Goal: Transaction & Acquisition: Subscribe to service/newsletter

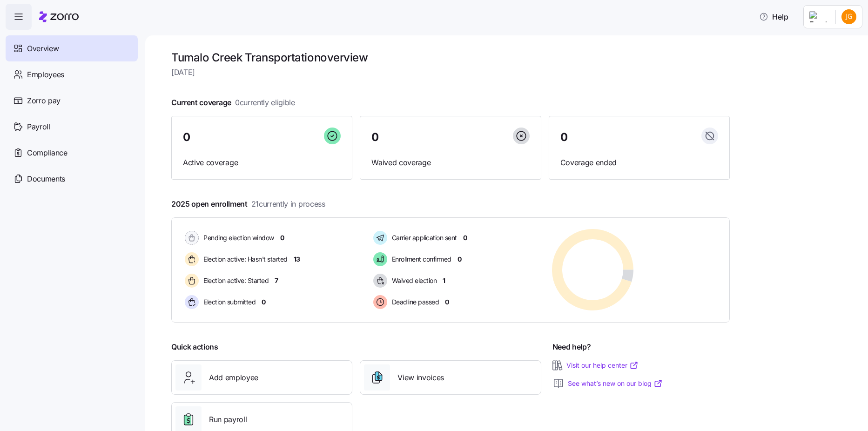
click at [850, 20] on html "Help Overview Employees Zorro pay Payroll Compliance Documents Tumalo Creek Tra…" at bounding box center [434, 212] width 868 height 425
click at [827, 40] on div "Personal view" at bounding box center [820, 42] width 55 height 10
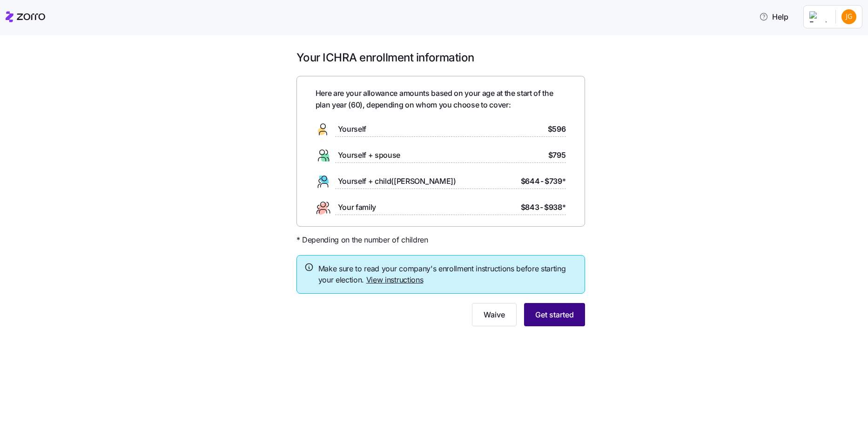
click at [580, 309] on button "Get started" at bounding box center [554, 314] width 61 height 23
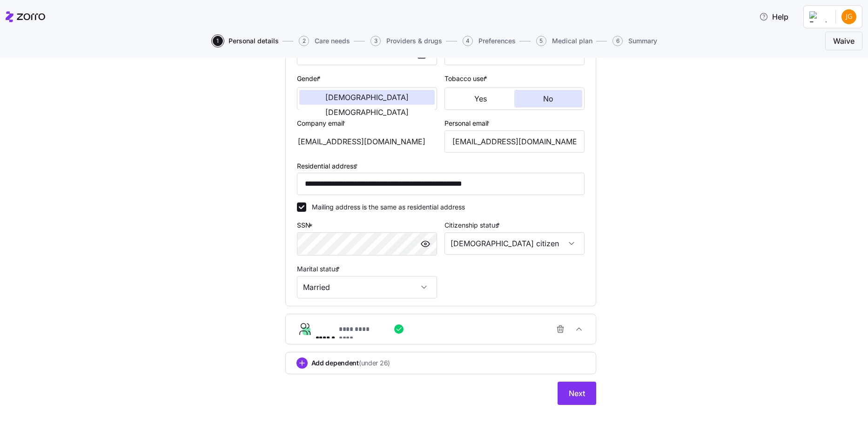
scroll to position [175, 0]
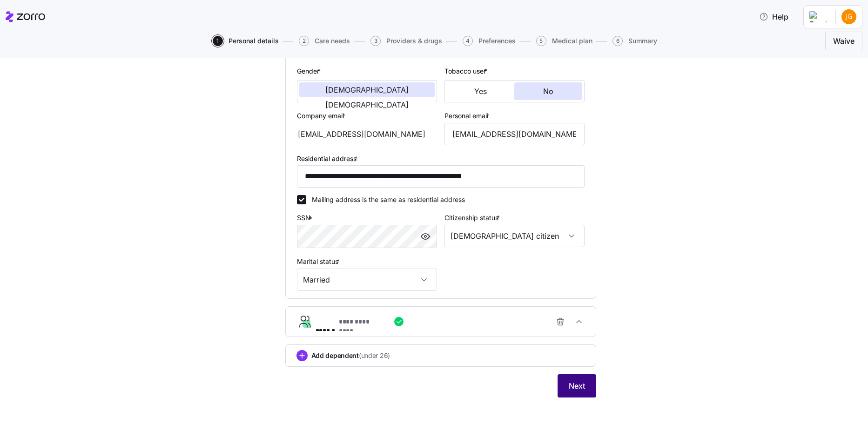
click at [576, 379] on button "Next" at bounding box center [576, 385] width 39 height 23
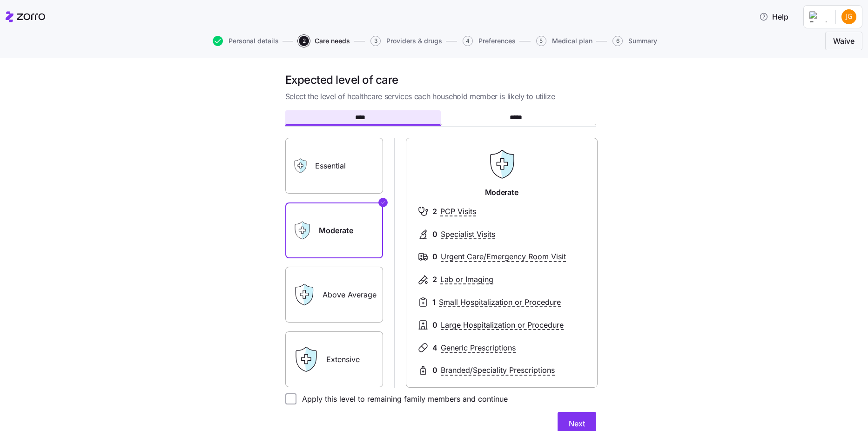
click at [370, 372] on label "Extensive" at bounding box center [334, 359] width 98 height 56
click at [0, 0] on input "Extensive" at bounding box center [0, 0] width 0 height 0
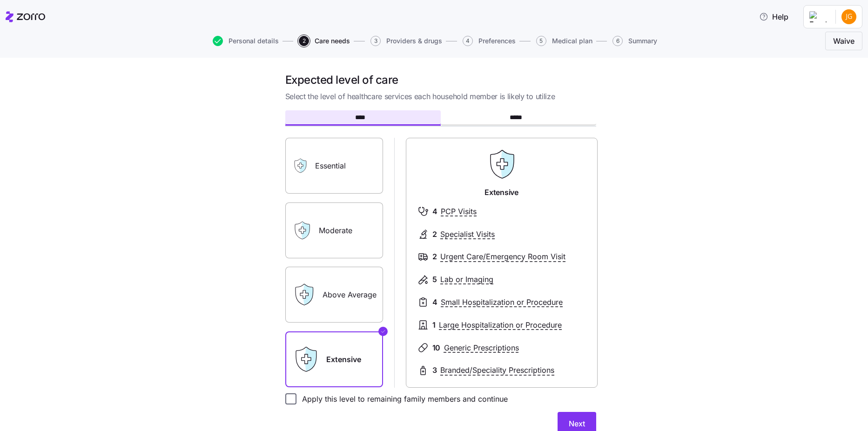
click at [287, 403] on input "Apply this level to remaining family members and continue" at bounding box center [290, 398] width 11 height 11
checkbox input "true"
click at [585, 418] on button "Next" at bounding box center [576, 423] width 39 height 23
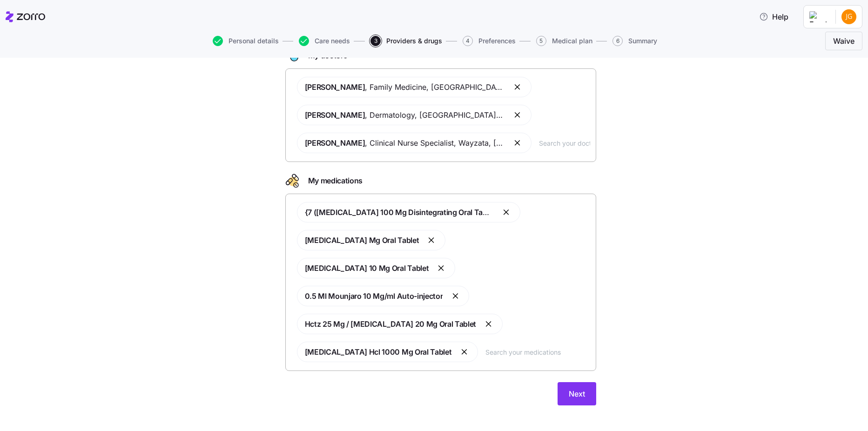
scroll to position [74, 0]
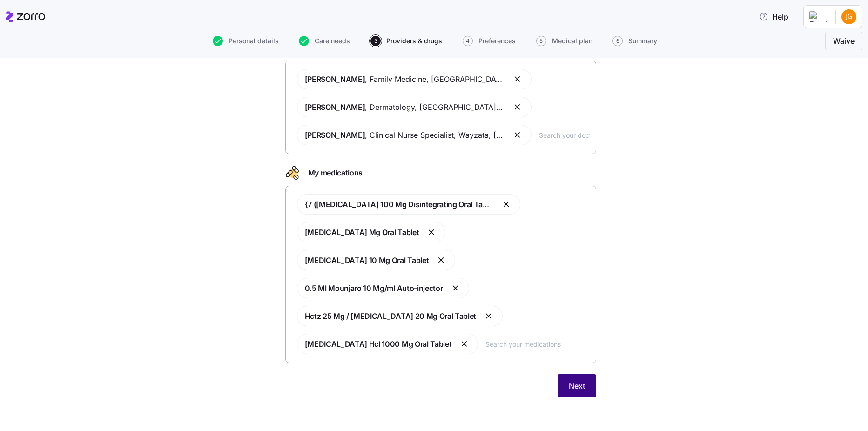
click at [579, 391] on span "Next" at bounding box center [577, 385] width 16 height 11
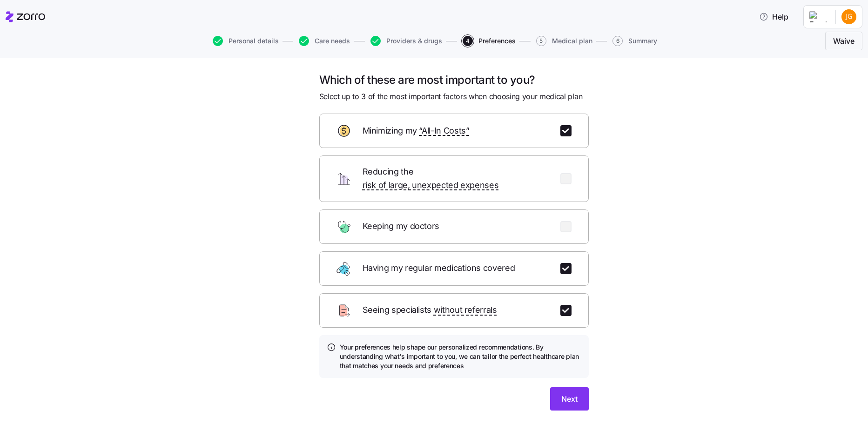
click at [544, 387] on div "Next" at bounding box center [453, 398] width 269 height 23
click at [550, 387] on button "Next" at bounding box center [569, 398] width 39 height 23
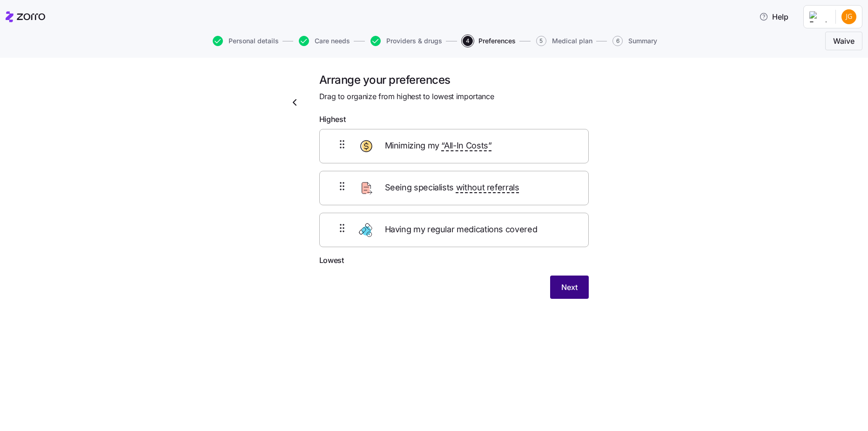
click at [556, 290] on button "Next" at bounding box center [569, 286] width 39 height 23
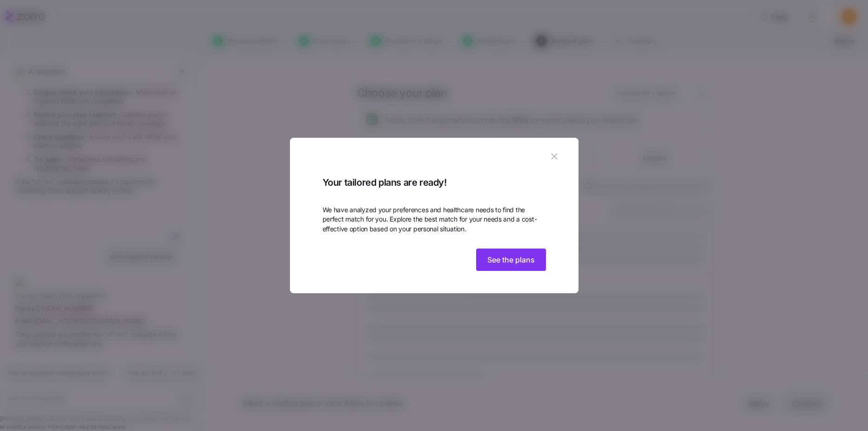
scroll to position [488, 0]
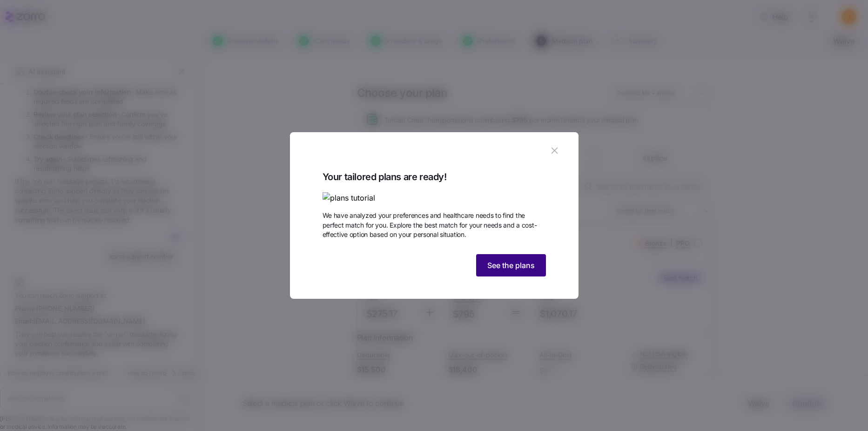
click at [520, 271] on span "See the plans" at bounding box center [510, 265] width 47 height 11
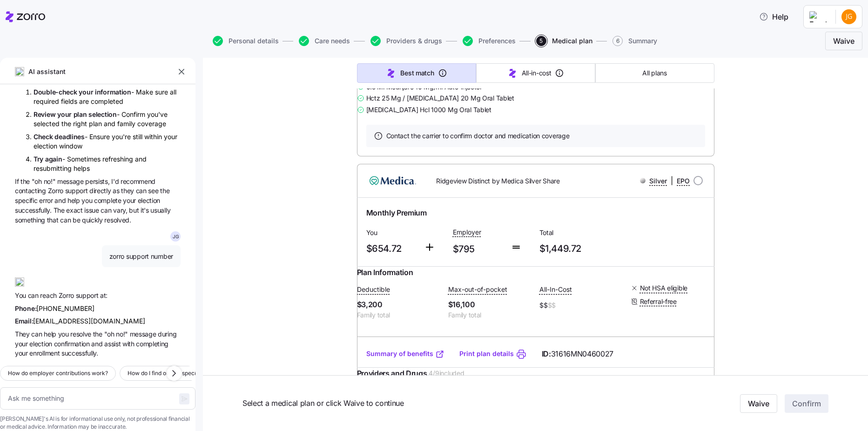
scroll to position [20638, 0]
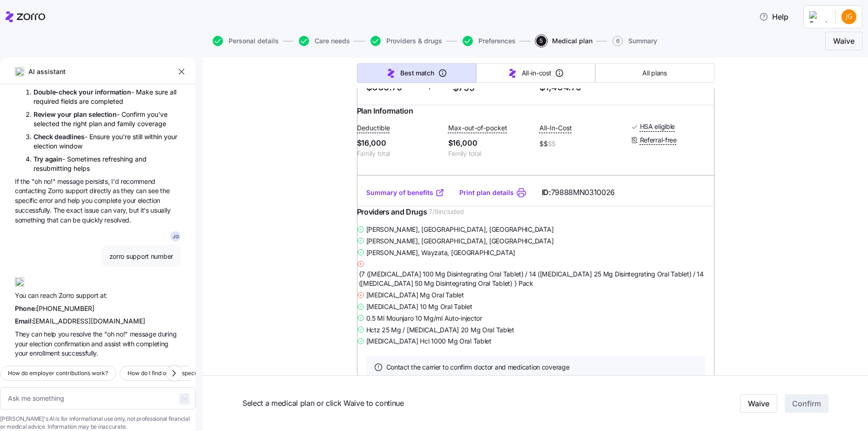
type textarea "x"
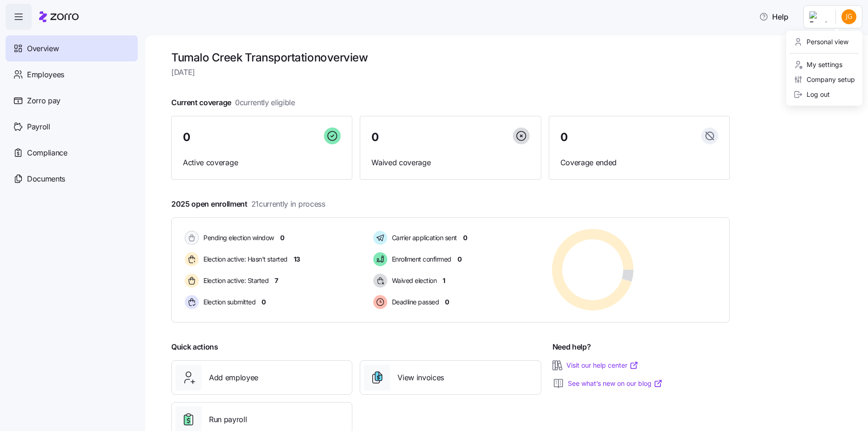
click at [854, 11] on html "Help Overview Employees Zorro pay Payroll Compliance Documents Tumalo Creek Tra…" at bounding box center [434, 212] width 868 height 425
click at [813, 44] on div "Personal view" at bounding box center [820, 42] width 55 height 10
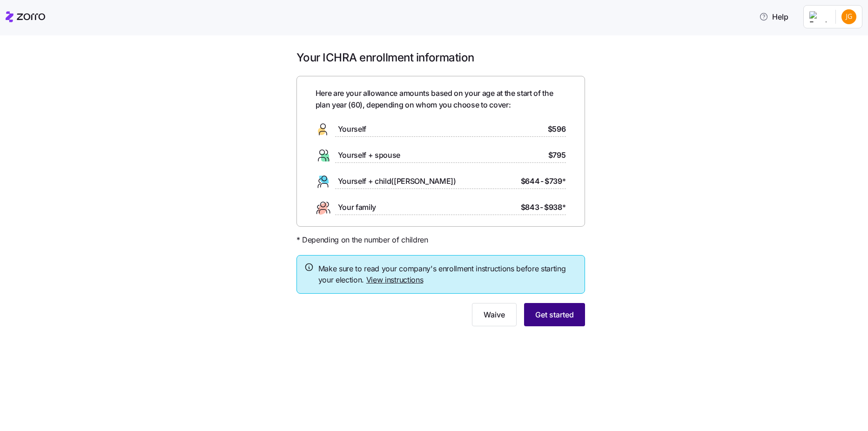
click at [559, 320] on span "Get started" at bounding box center [554, 314] width 39 height 11
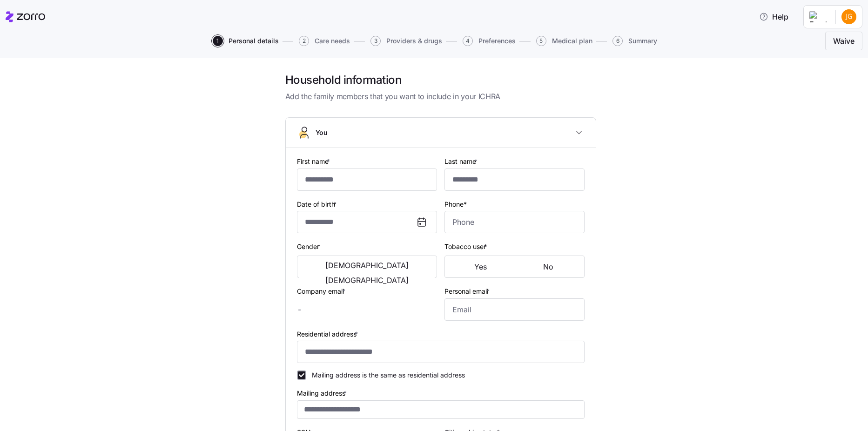
type input "****"
type input "*********"
type input "[EMAIL_ADDRESS][DOMAIN_NAME]"
type input "**********"
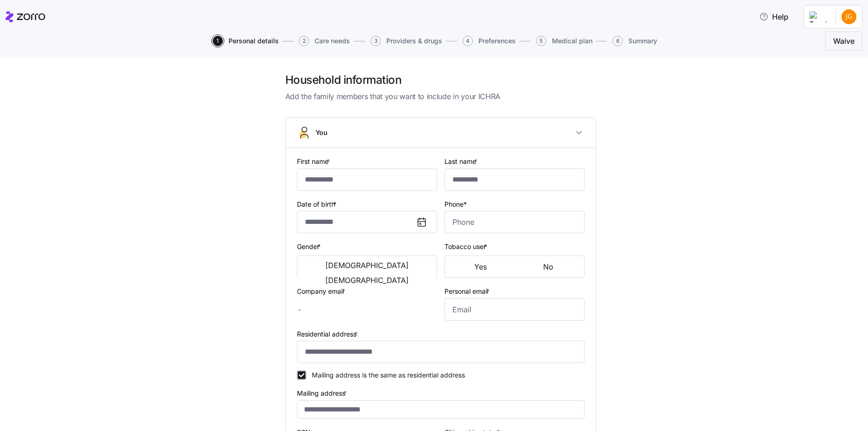
checkbox input "true"
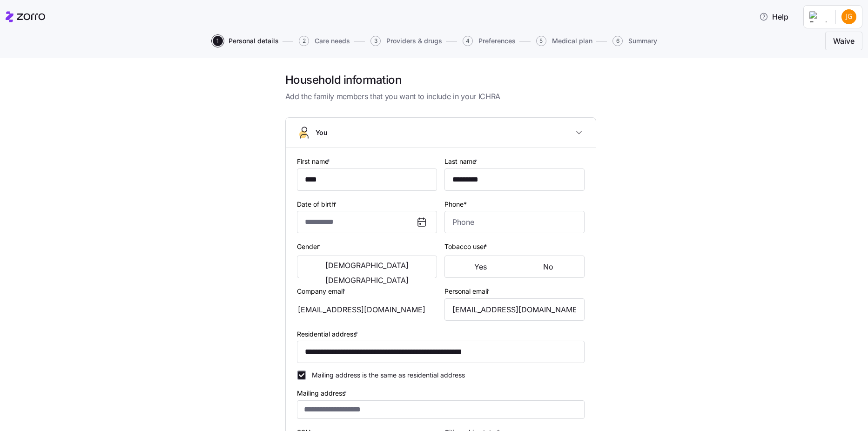
type input "**********"
type input "[PHONE_NUMBER]"
type input "[DEMOGRAPHIC_DATA] citizen"
type input "Married"
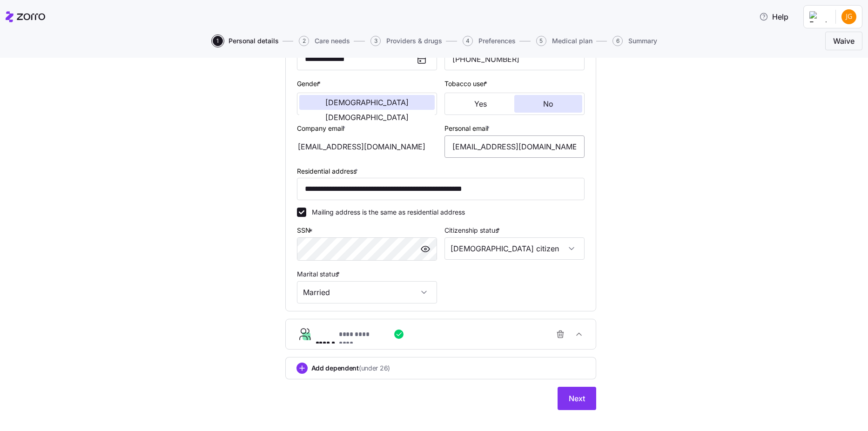
scroll to position [175, 0]
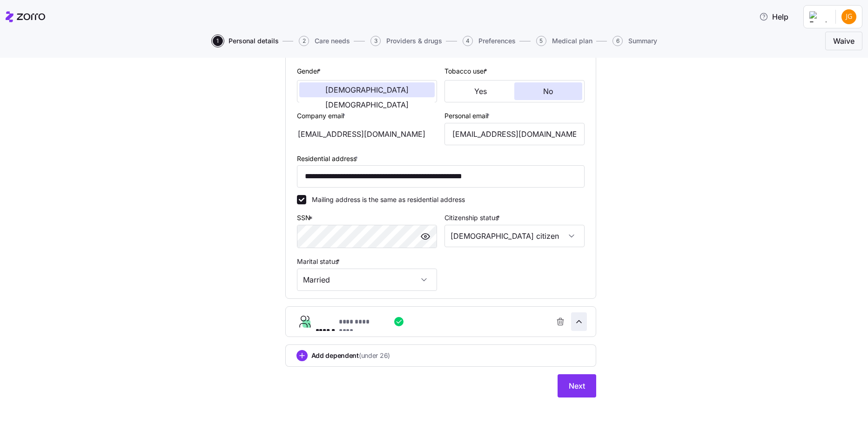
click at [575, 322] on icon "button" at bounding box center [578, 321] width 9 height 9
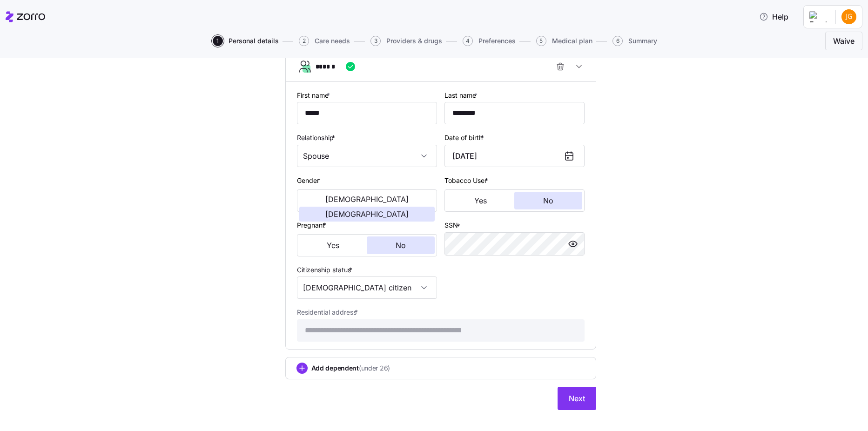
scroll to position [443, 0]
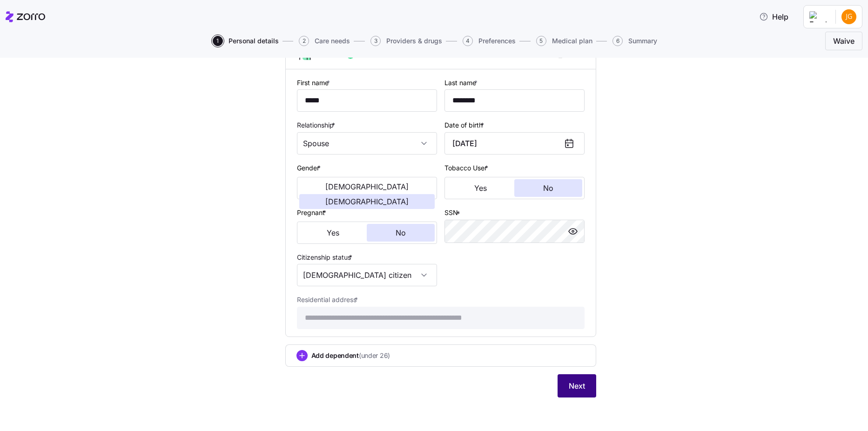
click at [577, 383] on span "Next" at bounding box center [577, 385] width 16 height 11
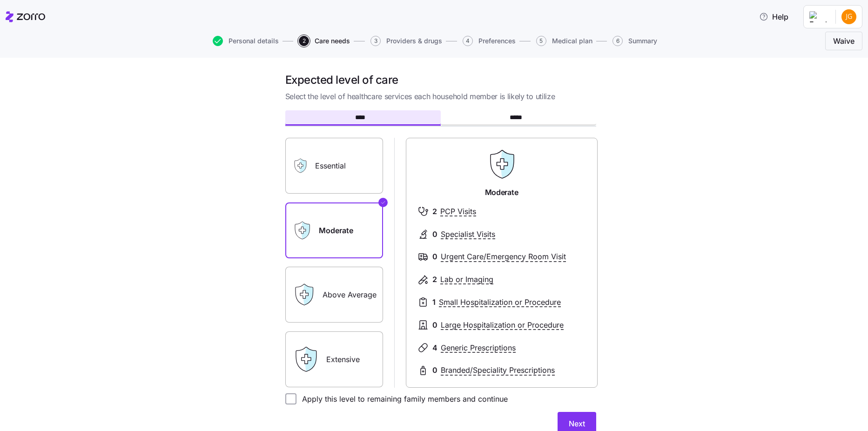
click at [330, 356] on label "Extensive" at bounding box center [334, 359] width 98 height 56
click at [0, 0] on input "Extensive" at bounding box center [0, 0] width 0 height 0
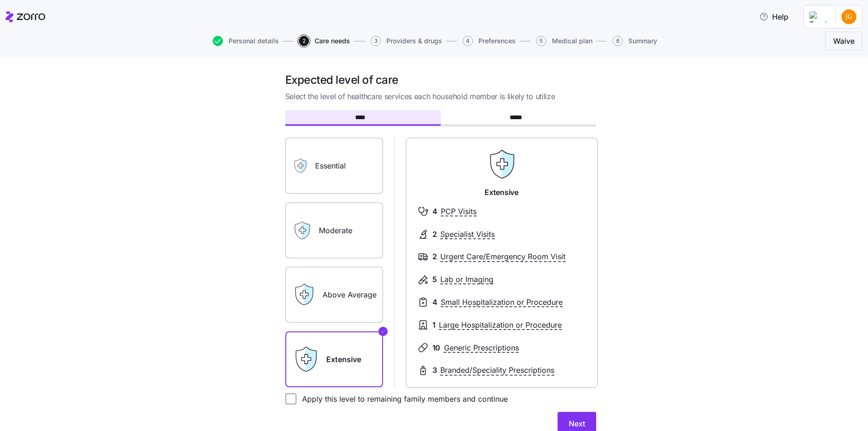
click at [370, 316] on label "Above Average" at bounding box center [334, 295] width 98 height 56
click at [0, 0] on input "Above Average" at bounding box center [0, 0] width 0 height 0
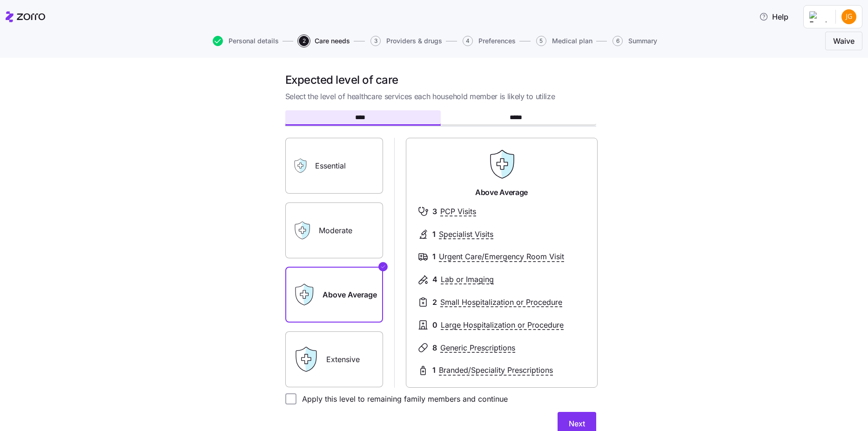
click at [343, 352] on label "Extensive" at bounding box center [334, 359] width 98 height 56
click at [0, 0] on input "Extensive" at bounding box center [0, 0] width 0 height 0
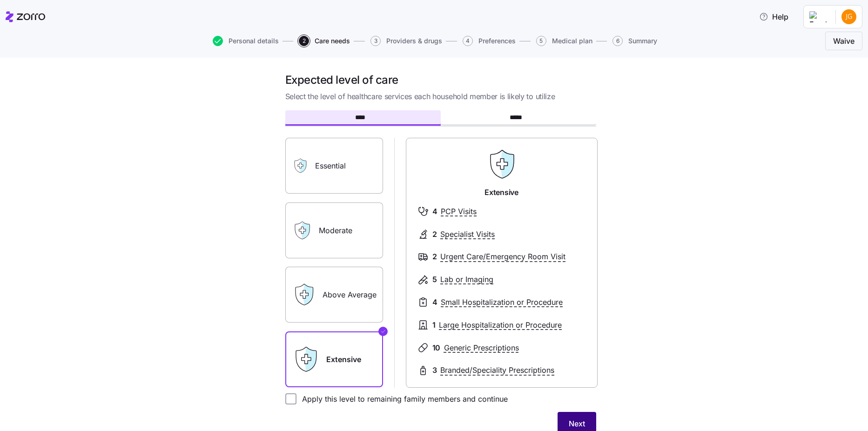
click at [574, 420] on span "Next" at bounding box center [577, 423] width 16 height 11
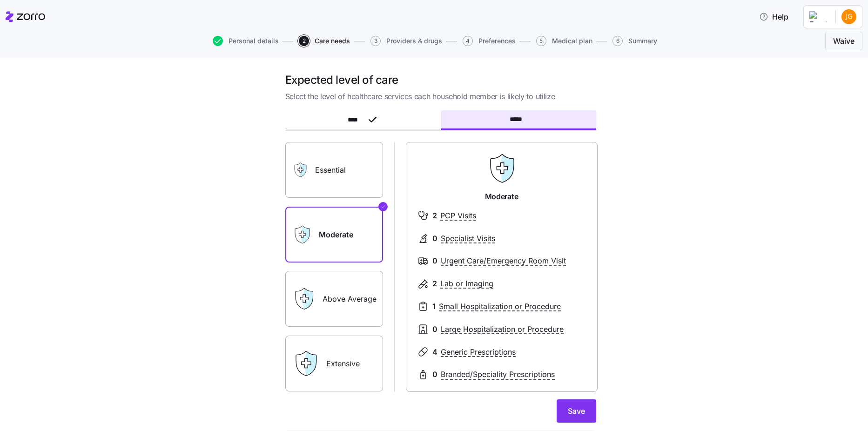
click at [349, 364] on label "Extensive" at bounding box center [334, 363] width 98 height 56
click at [0, 0] on input "Extensive" at bounding box center [0, 0] width 0 height 0
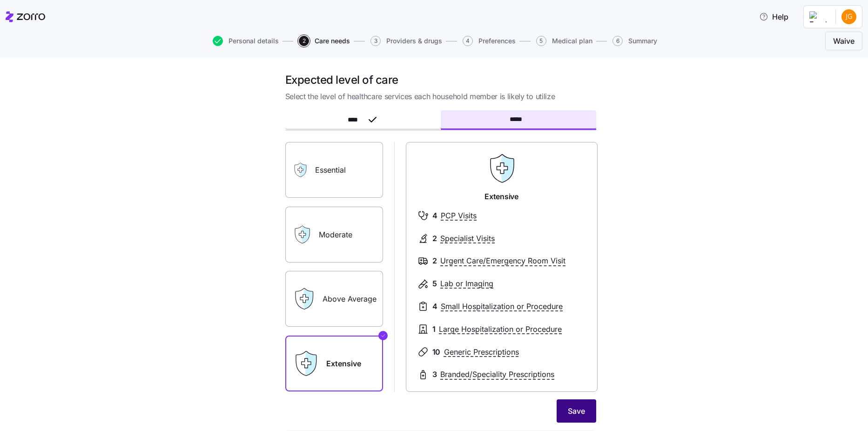
click at [570, 407] on span "Save" at bounding box center [576, 410] width 17 height 11
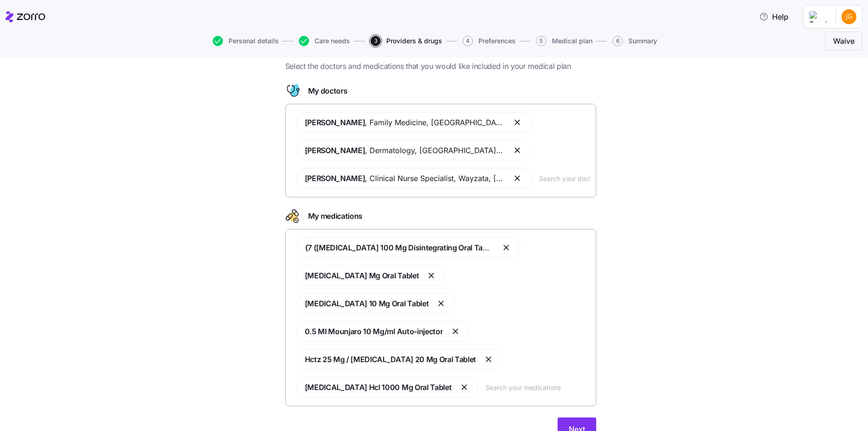
scroll to position [74, 0]
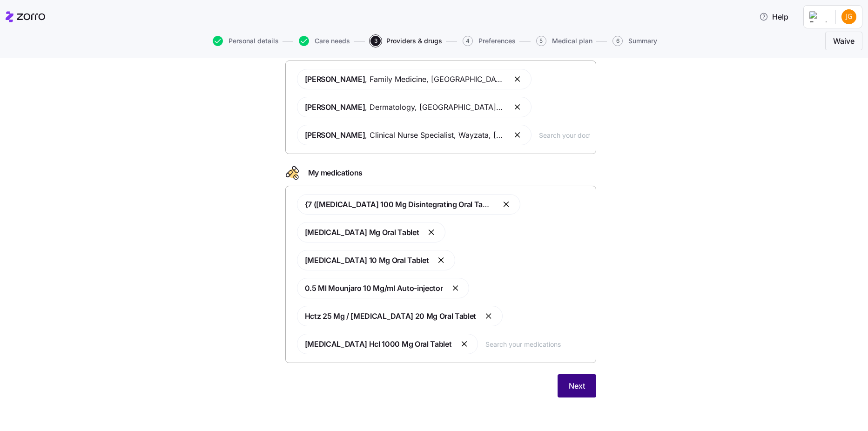
click at [578, 387] on span "Next" at bounding box center [577, 385] width 16 height 11
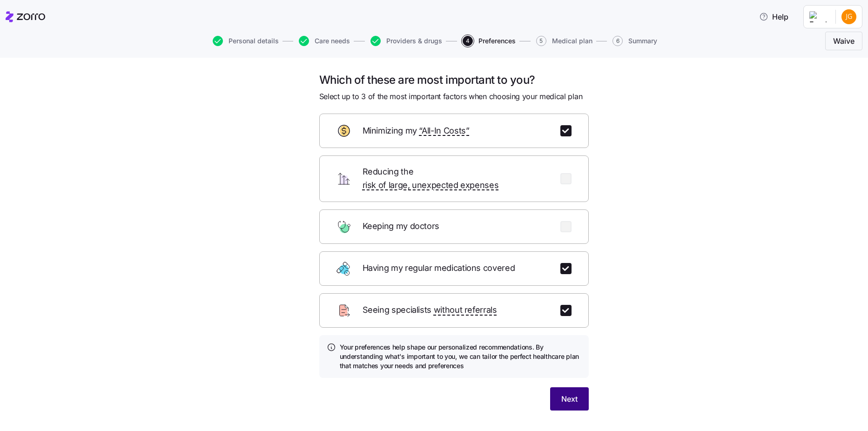
click at [573, 393] on span "Next" at bounding box center [569, 398] width 16 height 11
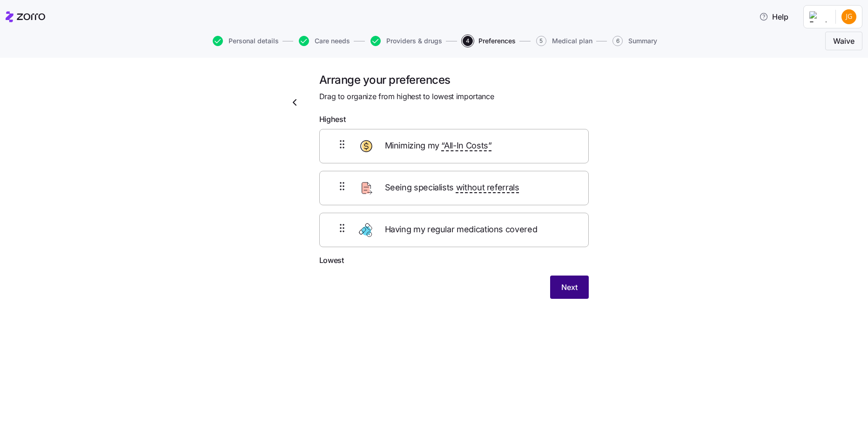
click at [559, 295] on button "Next" at bounding box center [569, 286] width 39 height 23
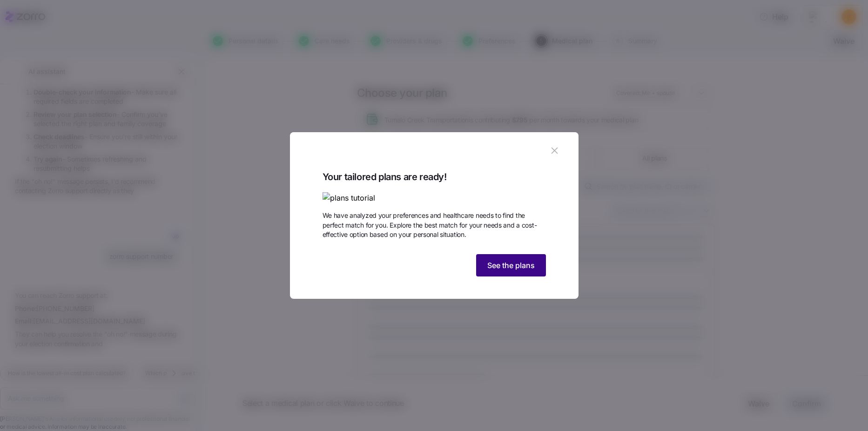
scroll to position [488, 0]
click at [493, 271] on span "See the plans" at bounding box center [510, 265] width 47 height 11
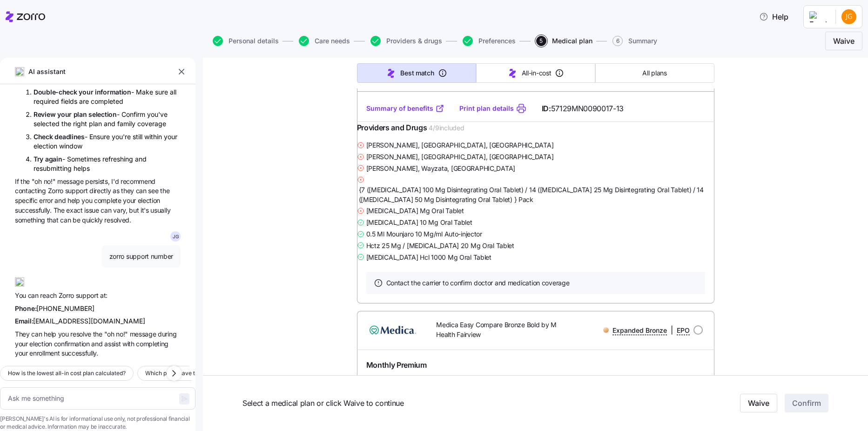
scroll to position [0, 0]
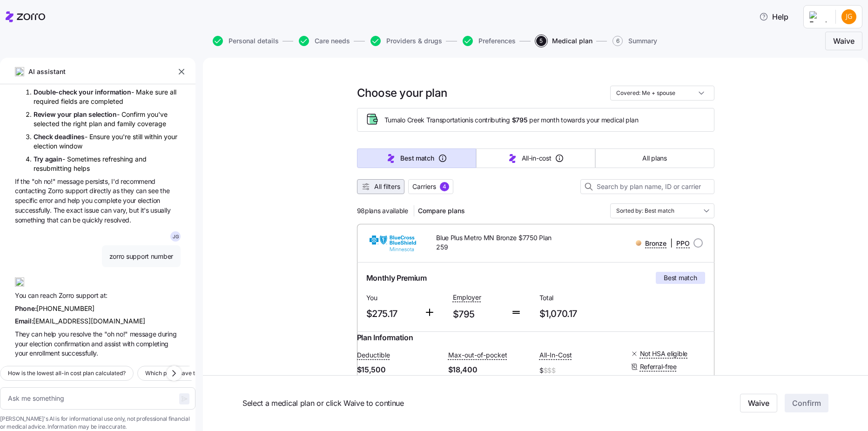
click at [374, 189] on span "All filters" at bounding box center [387, 186] width 26 height 9
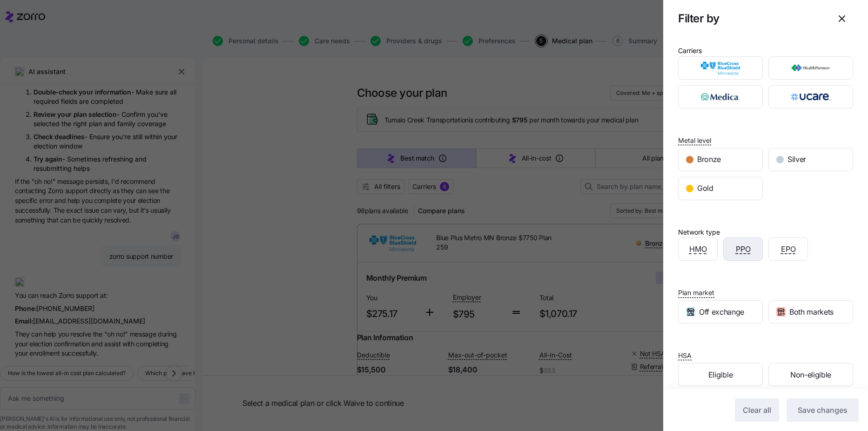
click at [727, 245] on div "PPO" at bounding box center [743, 249] width 39 height 22
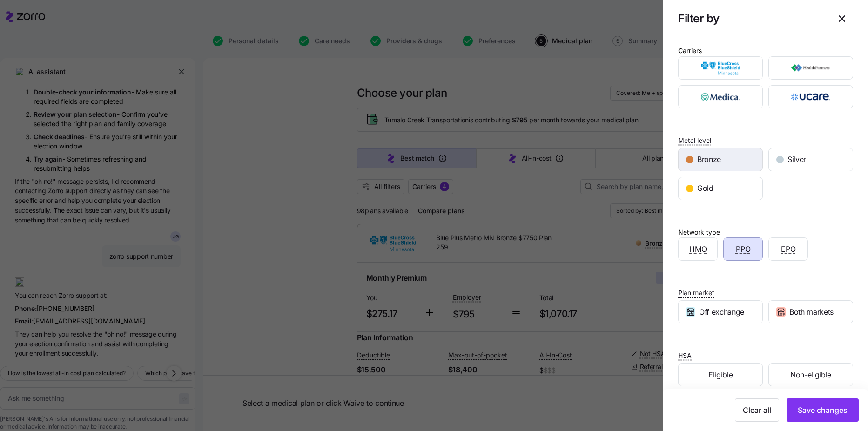
click at [693, 164] on div "Bronze" at bounding box center [720, 159] width 84 height 22
click at [715, 193] on div "Gold" at bounding box center [720, 188] width 84 height 22
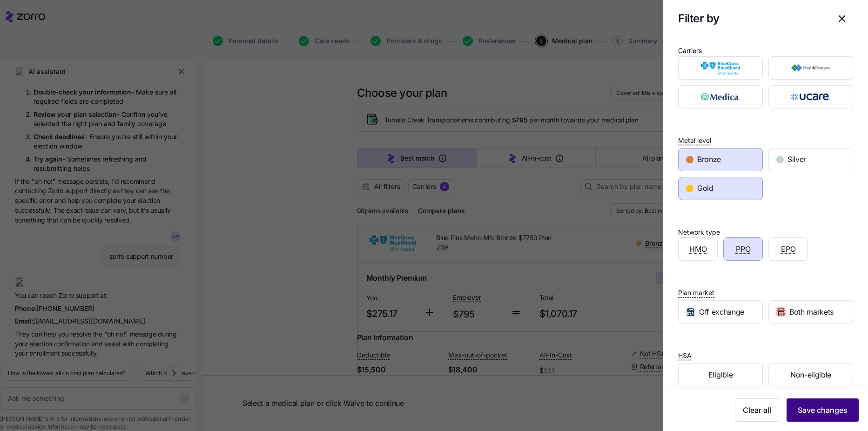
click at [822, 416] on button "Save changes" at bounding box center [822, 409] width 72 height 23
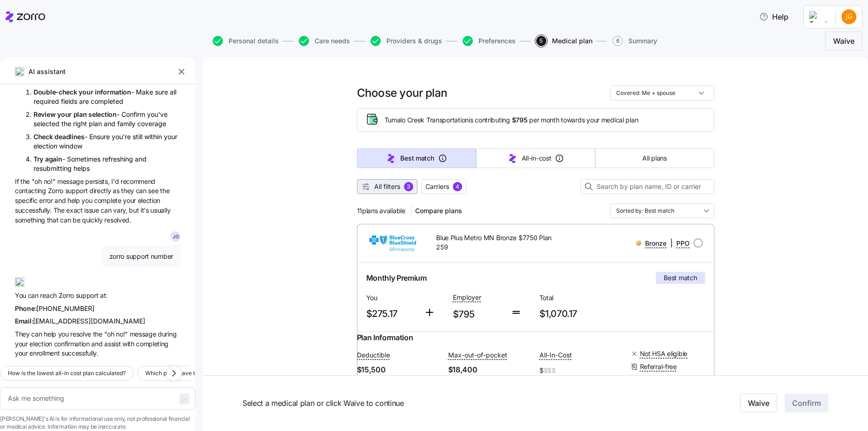
click at [393, 193] on button "All filters 3" at bounding box center [387, 186] width 60 height 15
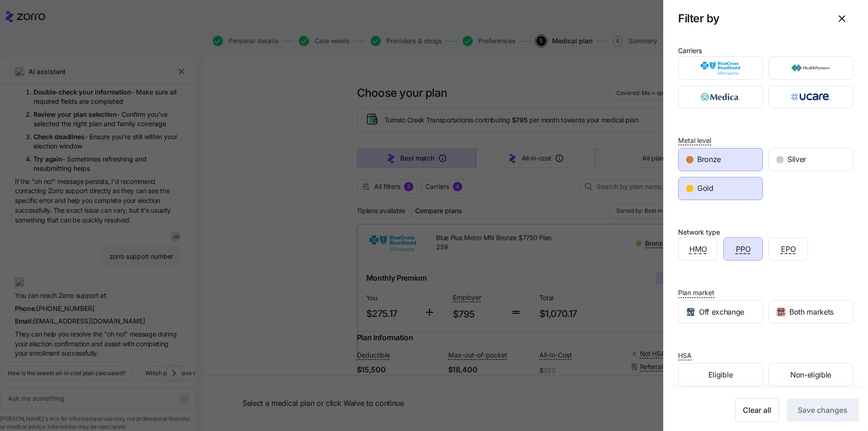
click at [730, 160] on div "Bronze" at bounding box center [720, 159] width 84 height 22
click at [809, 405] on span "Save changes" at bounding box center [823, 409] width 50 height 11
type textarea "x"
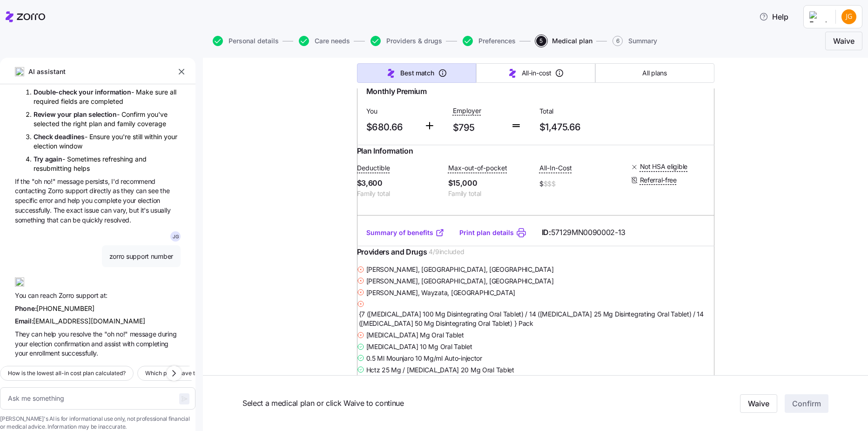
scroll to position [140, 0]
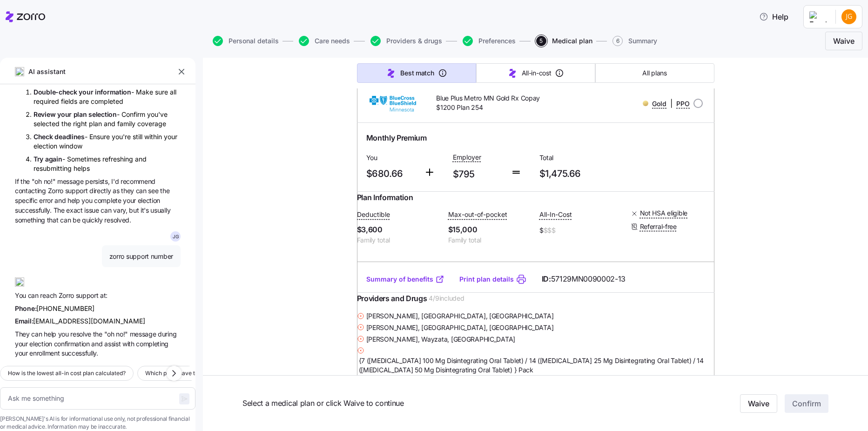
click at [389, 283] on link "Summary of benefits" at bounding box center [405, 279] width 78 height 9
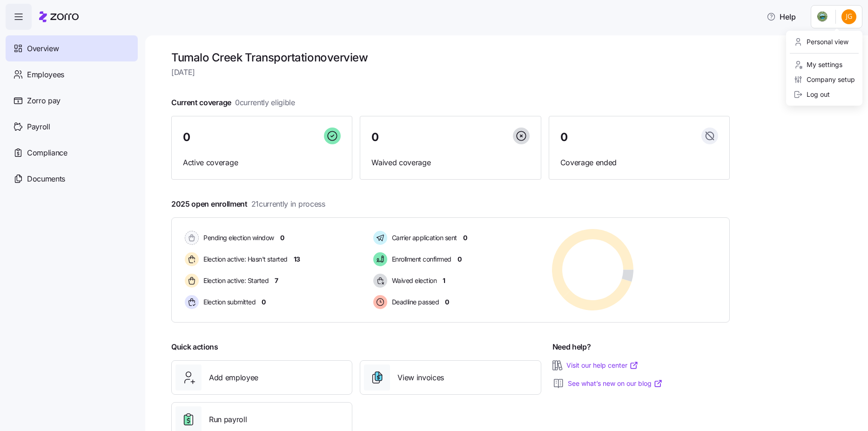
click at [852, 18] on html "Help Overview Employees Zorro pay Payroll Compliance Documents Tumalo Creek Tra…" at bounding box center [434, 212] width 868 height 425
click at [842, 63] on div "My settings" at bounding box center [817, 65] width 49 height 10
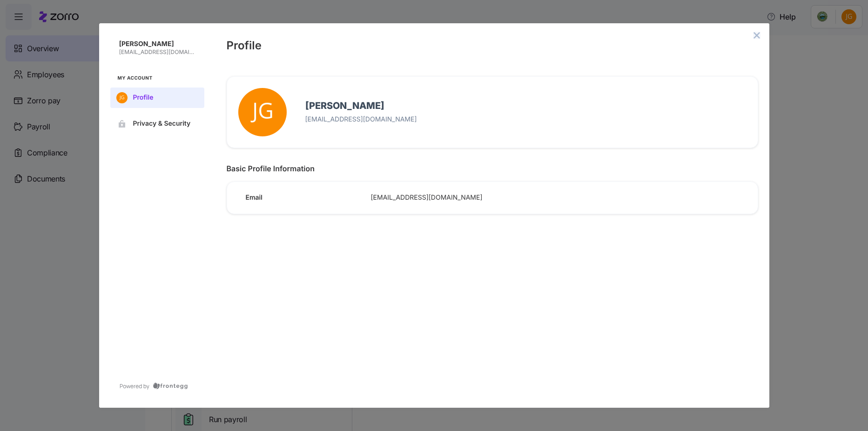
click at [754, 36] on icon "close admin-box" at bounding box center [756, 35] width 7 height 7
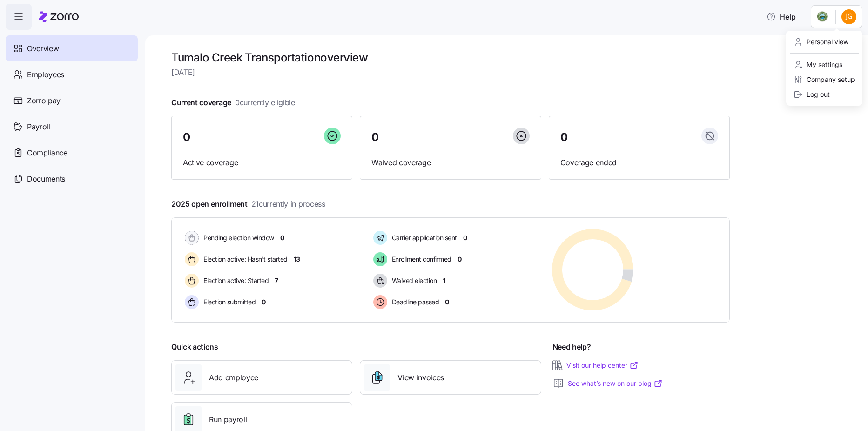
click at [851, 20] on html "Help Overview Employees Zorro pay Payroll Compliance Documents Tumalo Creek Tra…" at bounding box center [434, 212] width 868 height 425
click at [836, 68] on div "My settings" at bounding box center [817, 65] width 49 height 10
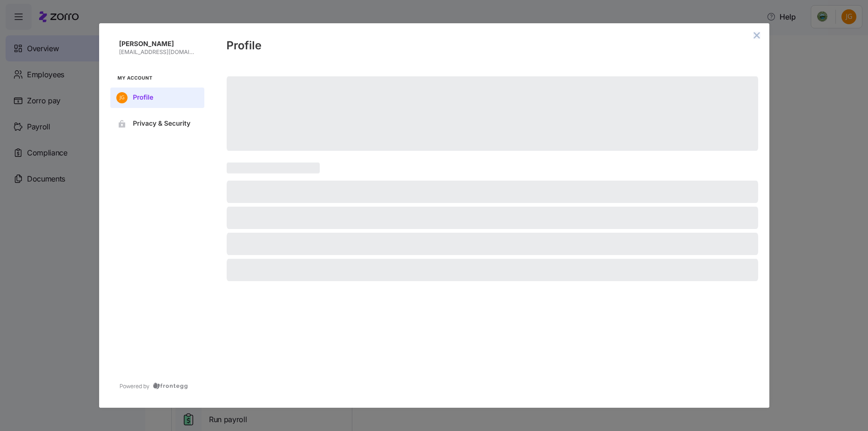
click at [760, 37] on icon "close admin-box" at bounding box center [756, 35] width 7 height 7
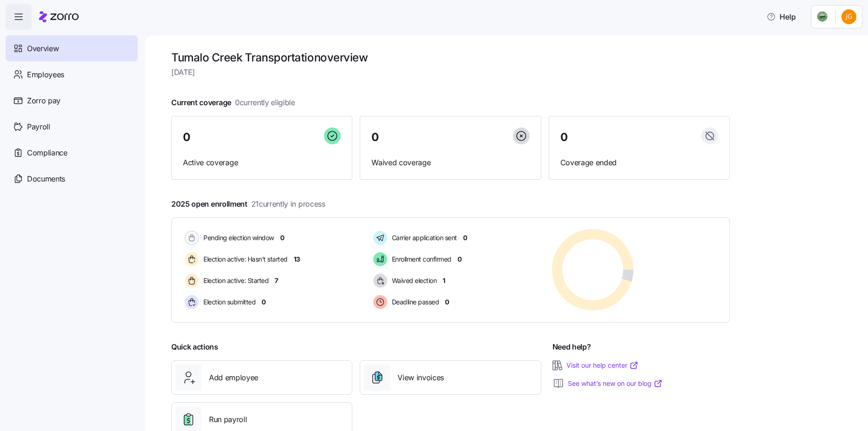
click at [836, 16] on html "Help Overview Employees Zorro pay Payroll Compliance Documents Tumalo Creek Tra…" at bounding box center [434, 212] width 868 height 425
click at [828, 45] on div "Personal view" at bounding box center [820, 42] width 55 height 10
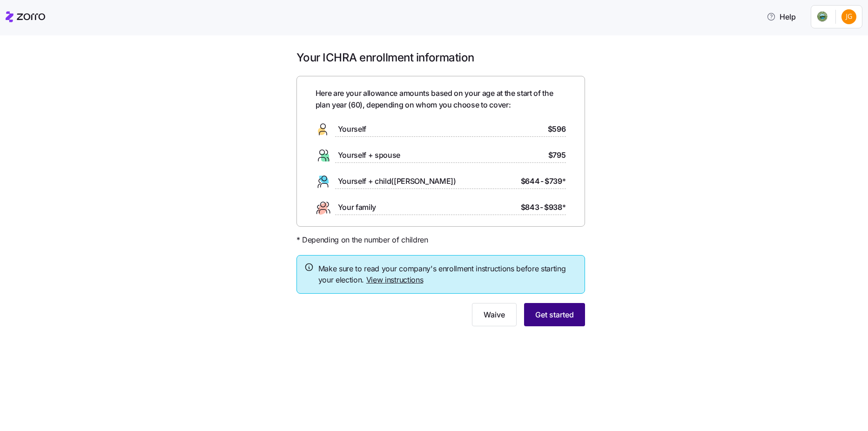
click at [560, 321] on button "Get started" at bounding box center [554, 314] width 61 height 23
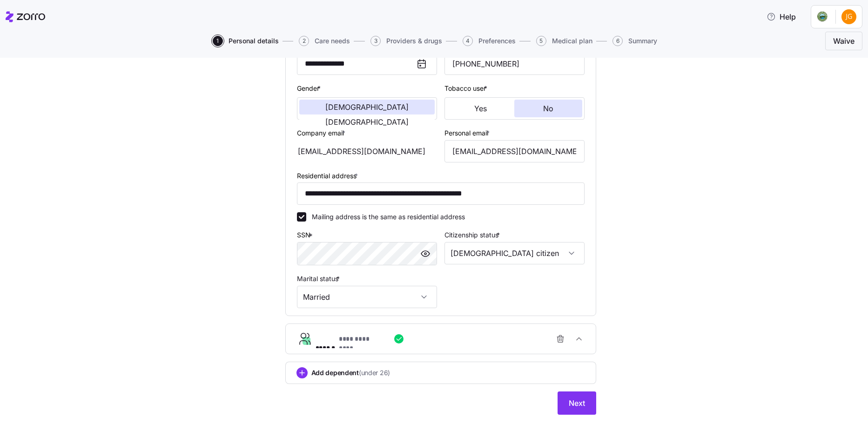
scroll to position [175, 0]
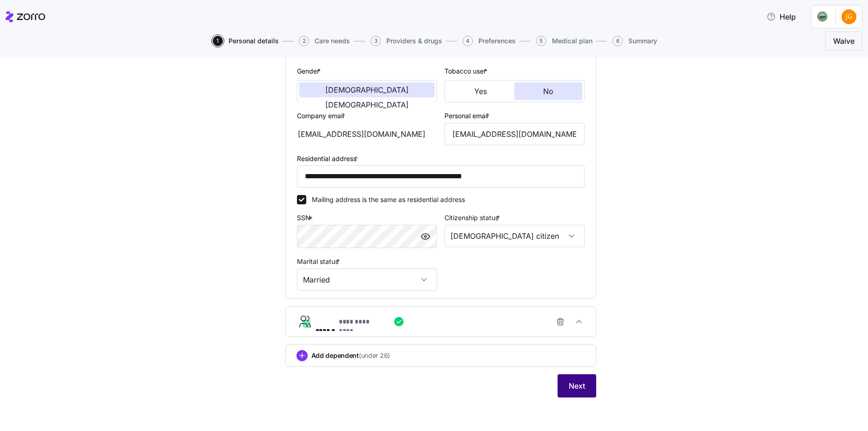
click at [563, 377] on button "Next" at bounding box center [576, 385] width 39 height 23
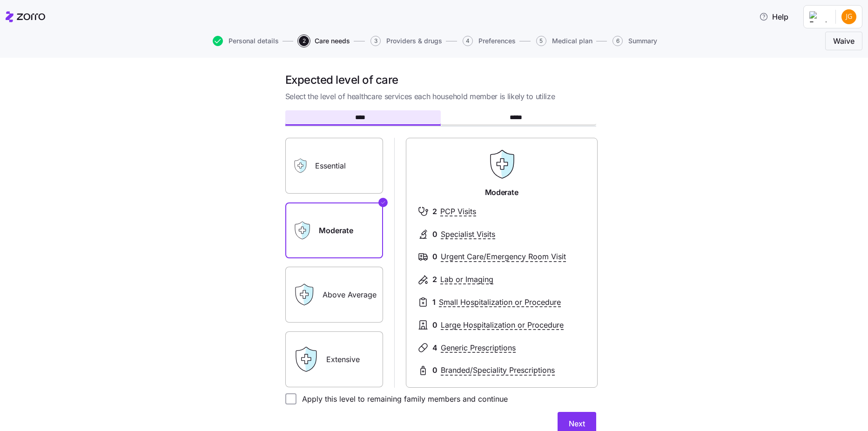
click at [353, 356] on label "Extensive" at bounding box center [334, 359] width 98 height 56
click at [0, 0] on input "Extensive" at bounding box center [0, 0] width 0 height 0
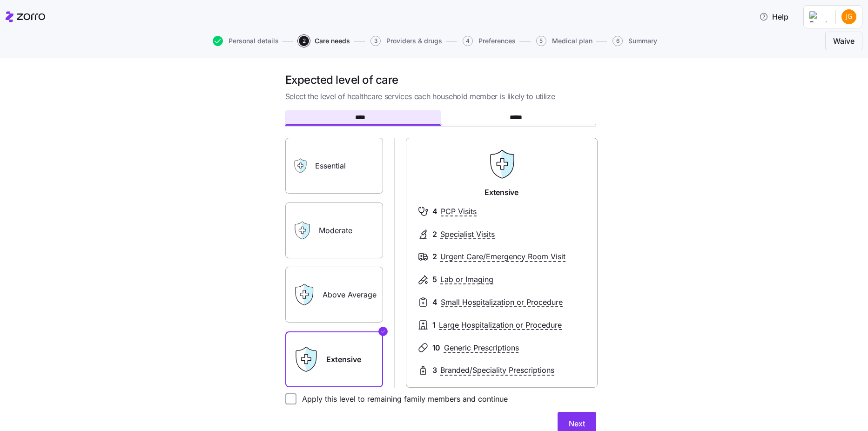
click at [331, 396] on label "Apply this level to remaining family members and continue" at bounding box center [401, 398] width 211 height 11
click at [296, 396] on input "Apply this level to remaining family members and continue" at bounding box center [290, 398] width 11 height 11
checkbox input "true"
click at [585, 426] on button "Next" at bounding box center [576, 423] width 39 height 23
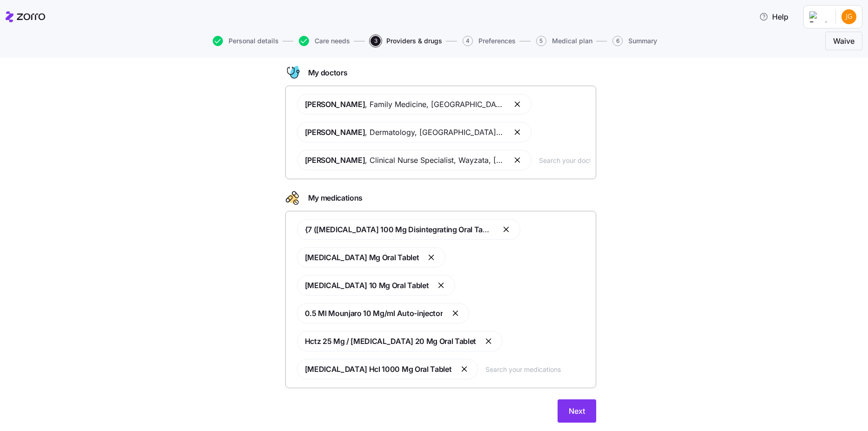
scroll to position [74, 0]
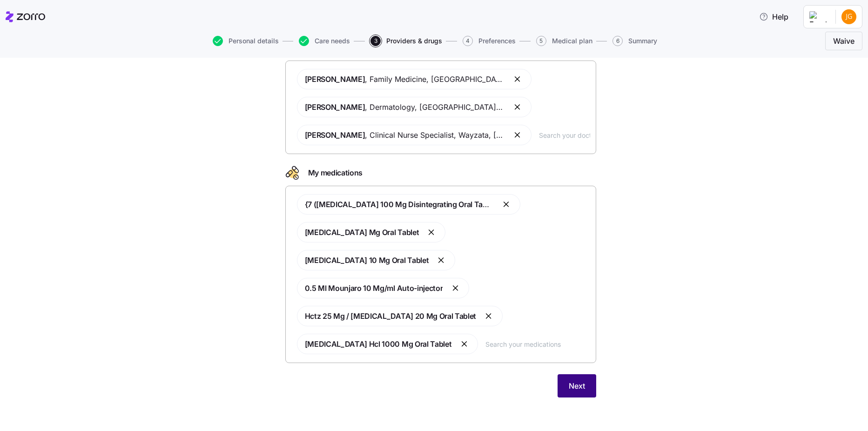
click at [574, 384] on span "Next" at bounding box center [577, 385] width 16 height 11
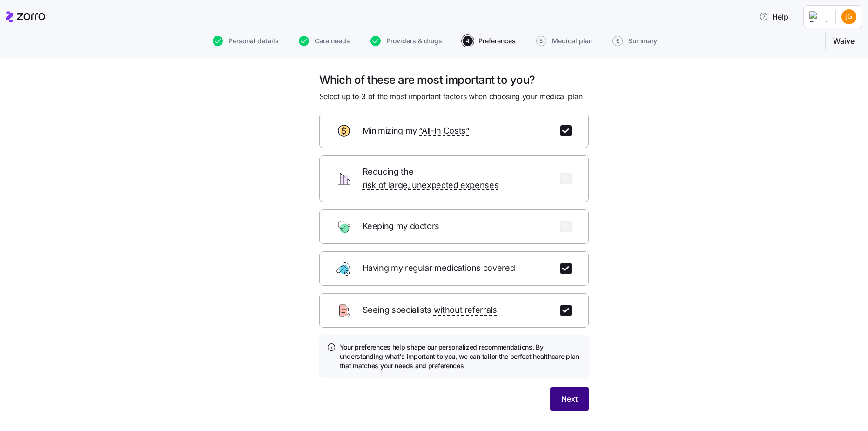
click at [567, 393] on span "Next" at bounding box center [569, 398] width 16 height 11
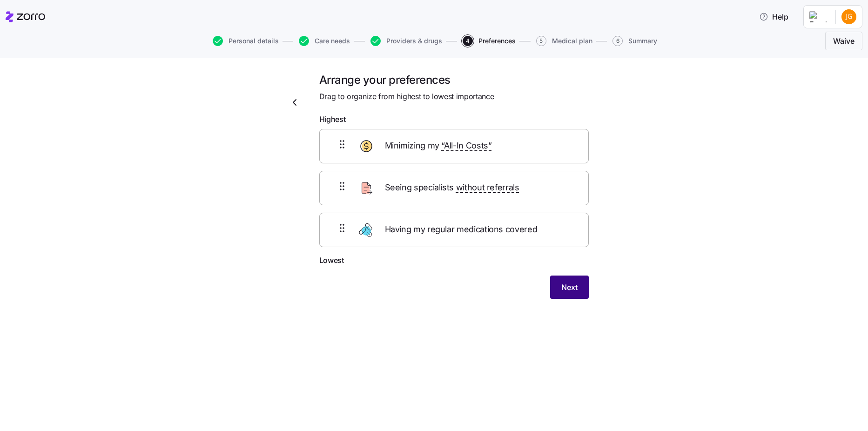
click at [565, 290] on span "Next" at bounding box center [569, 286] width 16 height 11
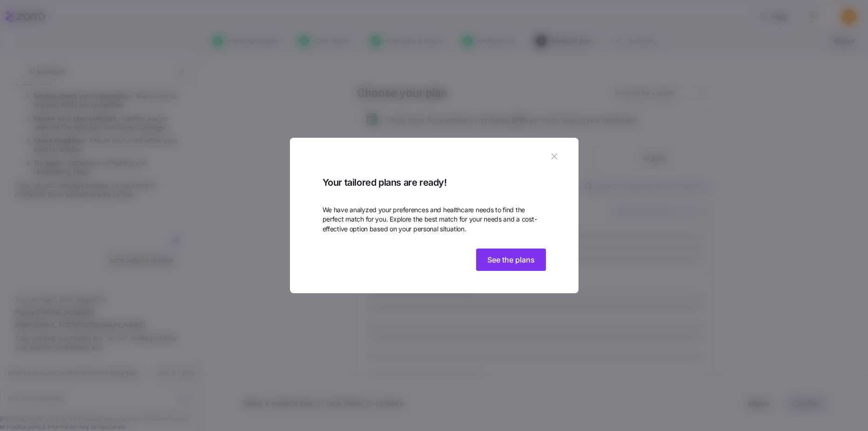
scroll to position [488, 0]
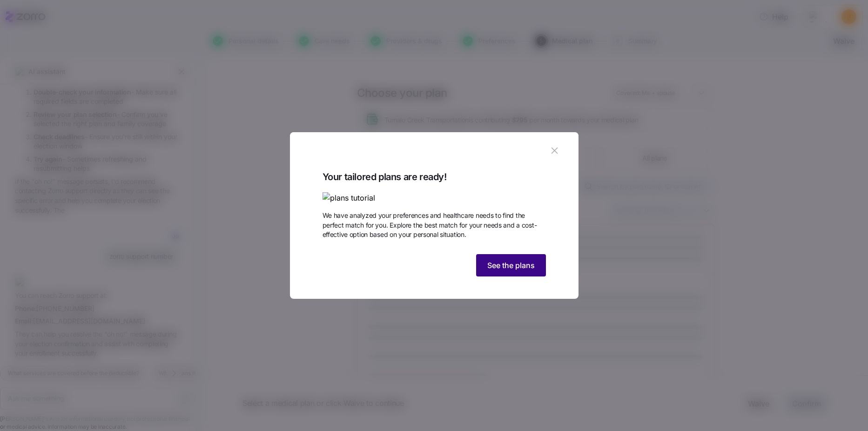
click at [517, 276] on button "See the plans" at bounding box center [511, 265] width 70 height 22
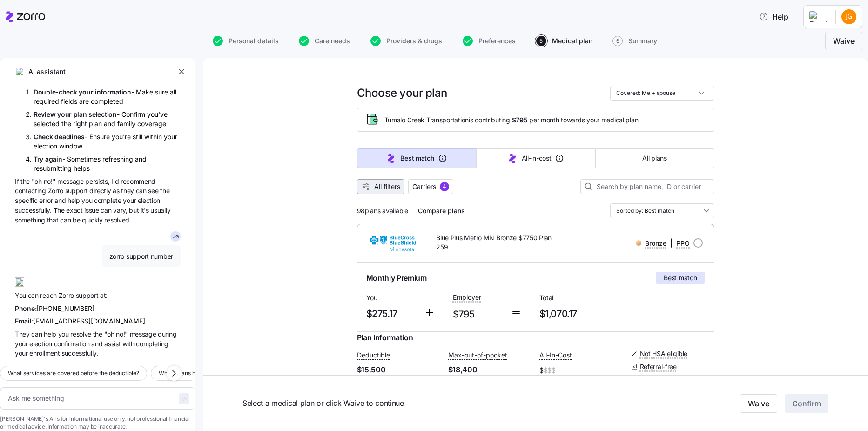
click at [381, 184] on span "All filters" at bounding box center [387, 186] width 26 height 9
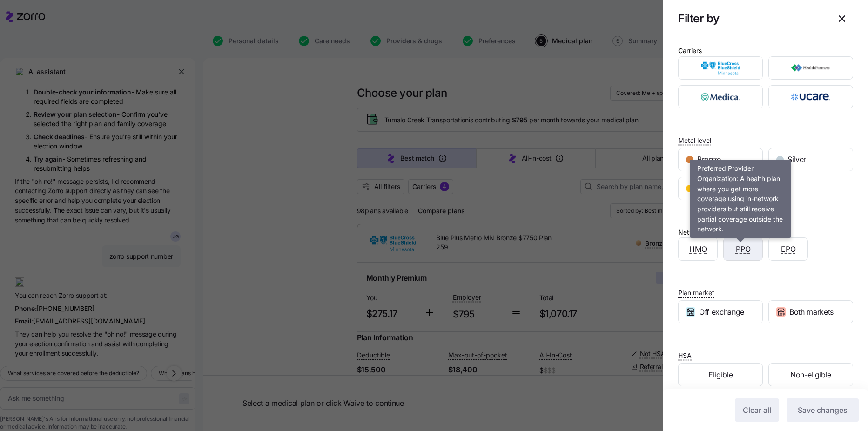
click at [743, 252] on span "PPO" at bounding box center [743, 249] width 15 height 12
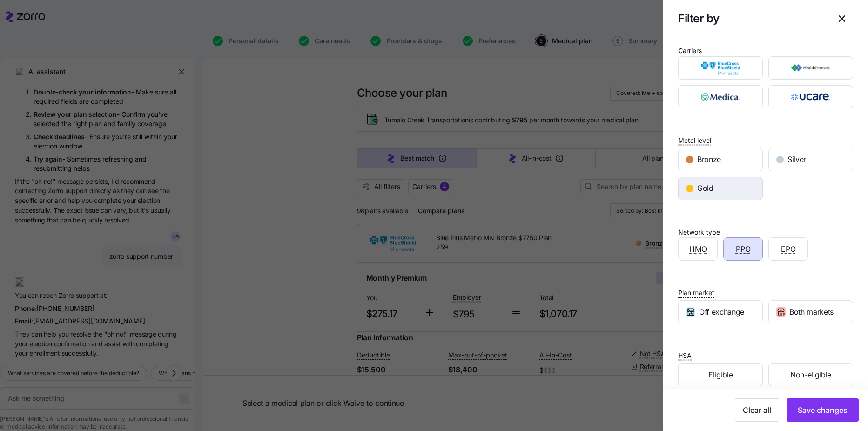
click at [713, 185] on div "Gold" at bounding box center [720, 188] width 84 height 22
click at [826, 416] on button "Save changes" at bounding box center [822, 409] width 72 height 23
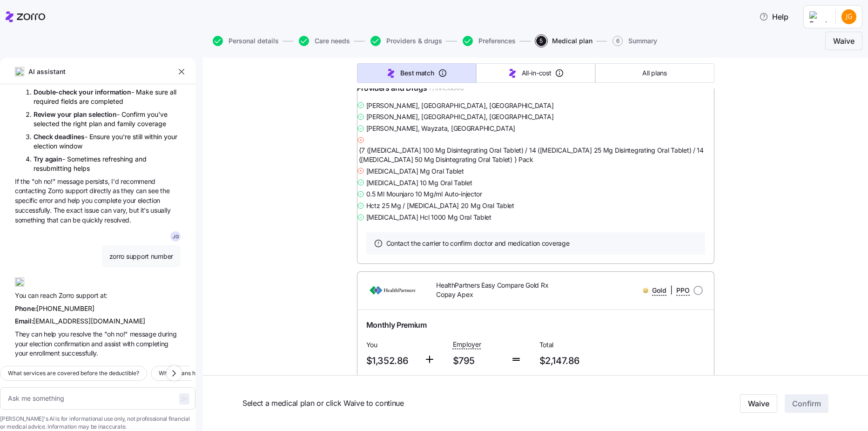
scroll to position [3061, 0]
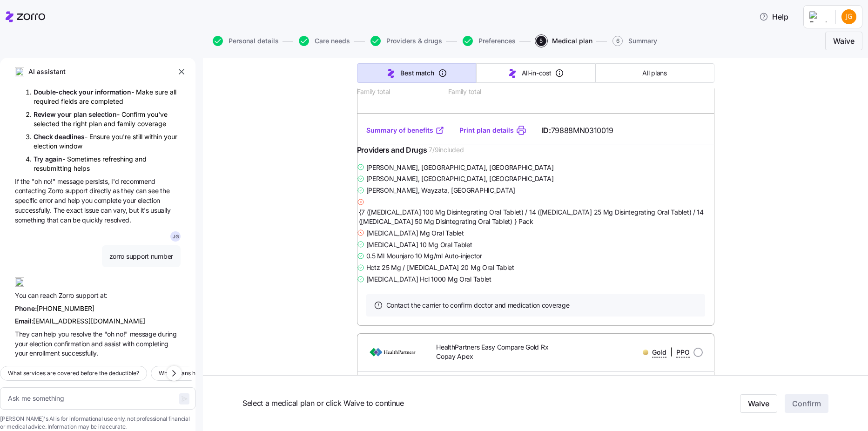
type textarea "x"
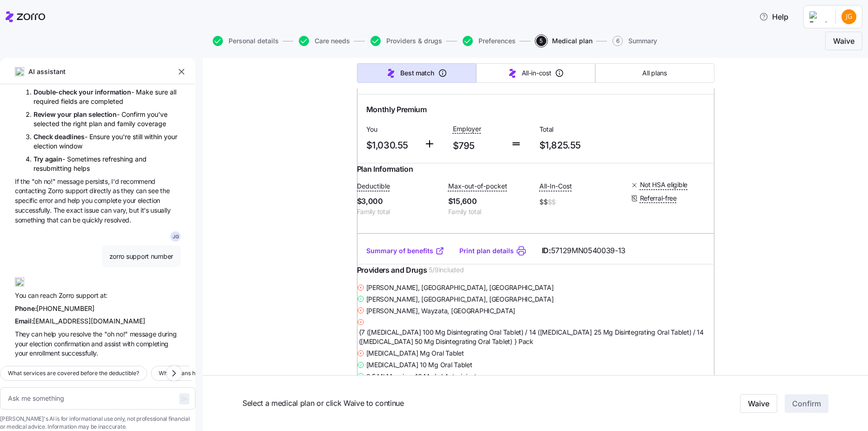
scroll to position [1386, 0]
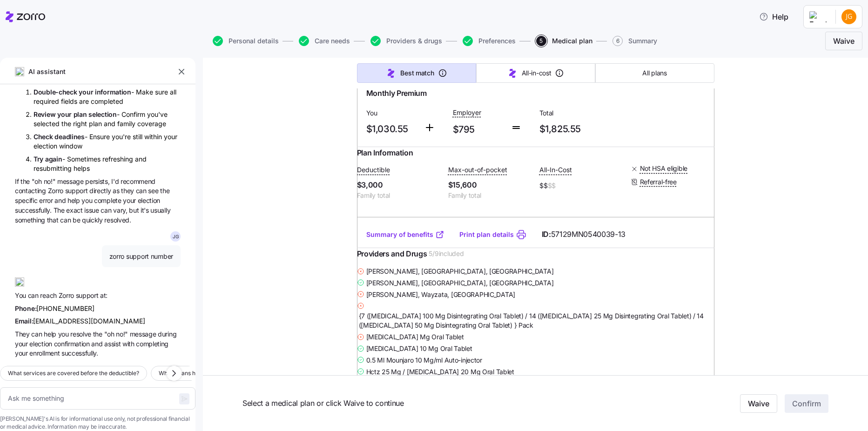
click at [402, 239] on link "Summary of benefits" at bounding box center [405, 234] width 78 height 9
click at [693, 59] on input "radio" at bounding box center [697, 53] width 9 height 9
radio input "true"
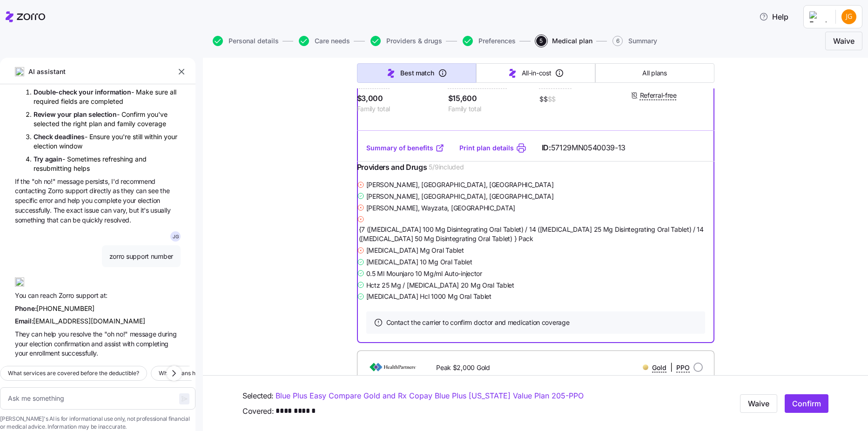
scroll to position [1479, 0]
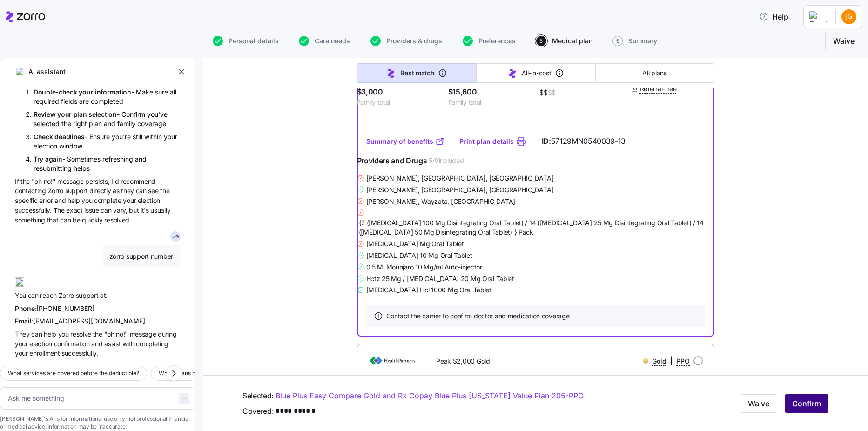
click at [799, 398] on span "Confirm" at bounding box center [806, 403] width 29 height 11
type textarea "x"
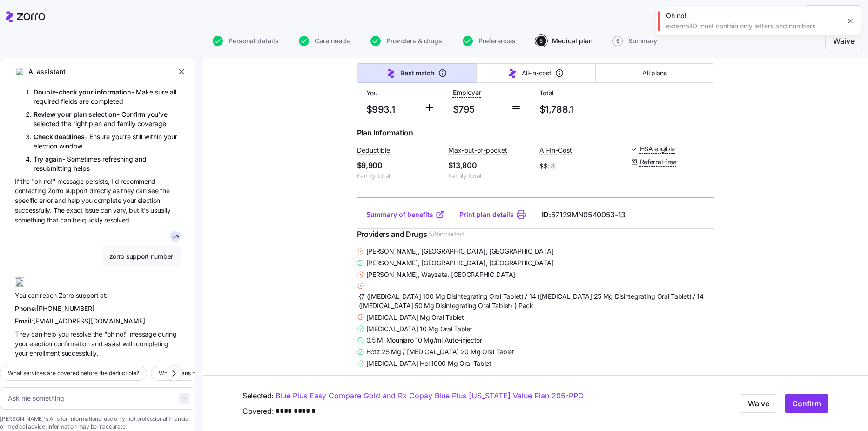
scroll to position [1014, 0]
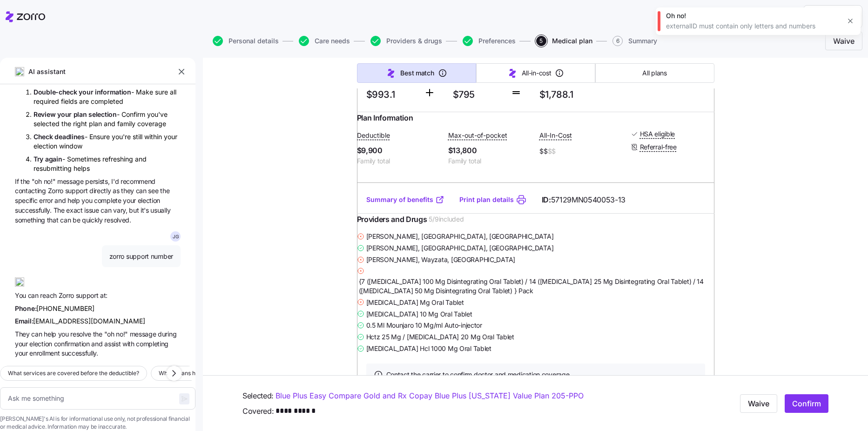
click at [387, 204] on link "Summary of benefits" at bounding box center [405, 199] width 78 height 9
